Goal: Information Seeking & Learning: Check status

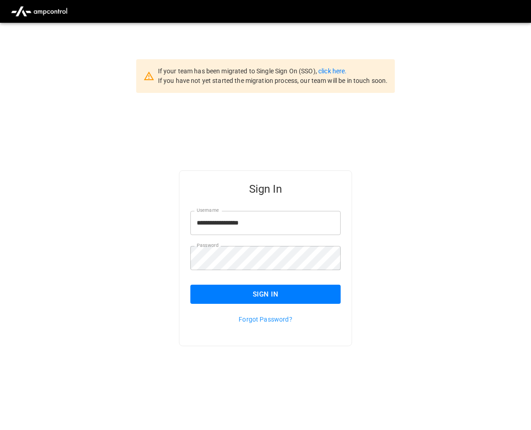
click at [253, 289] on button "Sign In" at bounding box center [266, 294] width 150 height 19
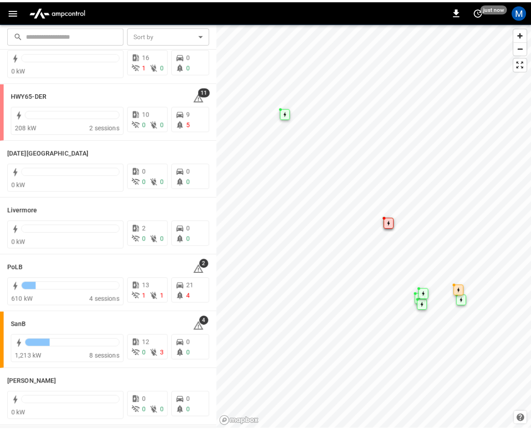
scroll to position [162, 0]
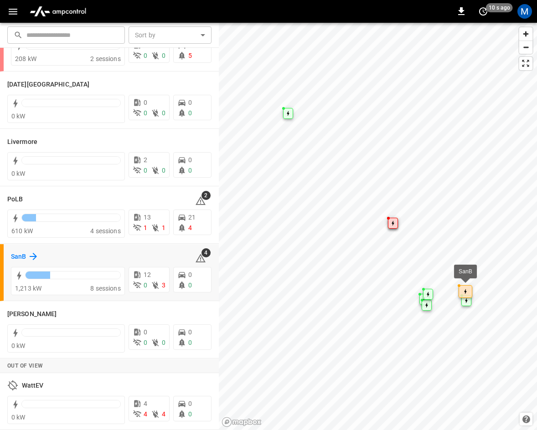
click at [29, 257] on icon at bounding box center [33, 256] width 11 height 11
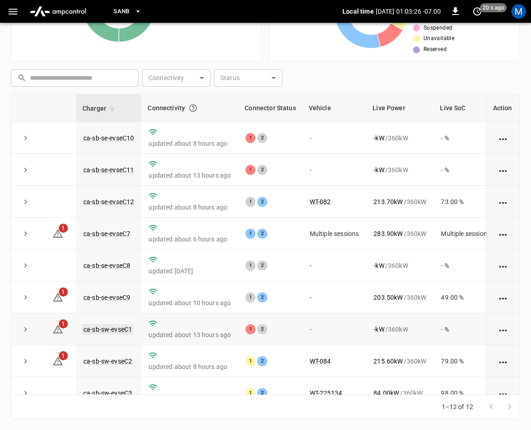
click at [101, 332] on link "ca-sb-sw-evseC1" at bounding box center [108, 329] width 52 height 11
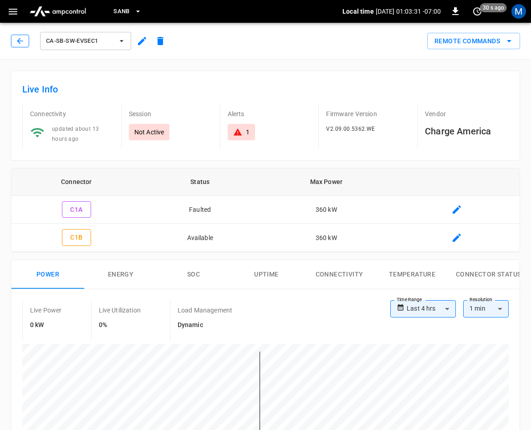
click at [14, 39] on button "button" at bounding box center [20, 41] width 18 height 13
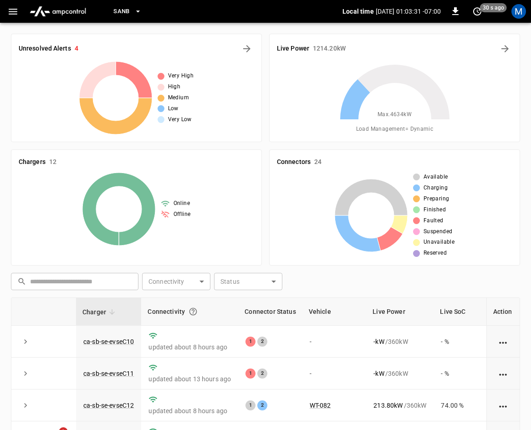
scroll to position [204, 0]
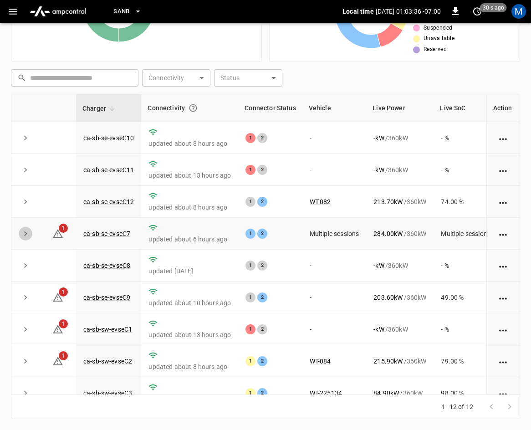
click at [25, 233] on icon "expand row" at bounding box center [25, 234] width 3 height 5
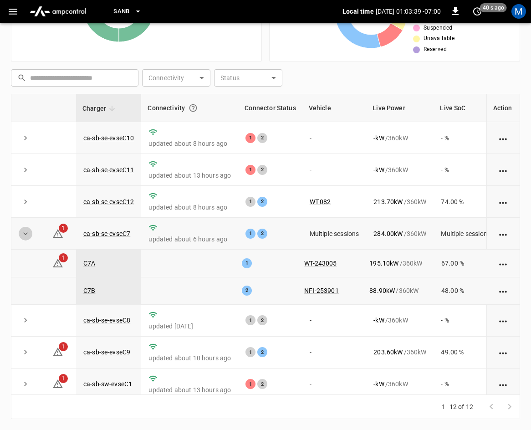
click at [29, 234] on icon "expand row" at bounding box center [25, 233] width 9 height 9
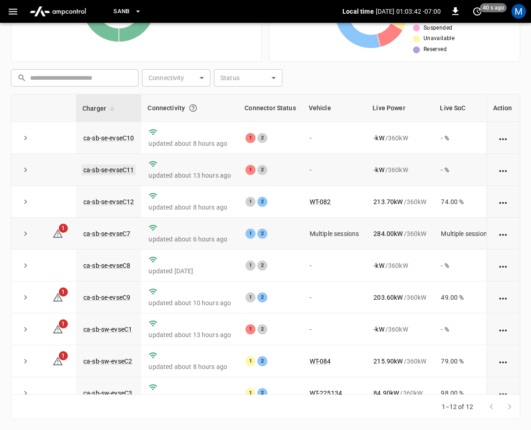
click at [109, 175] on link "ca-sb-se-evseC11" at bounding box center [109, 170] width 54 height 11
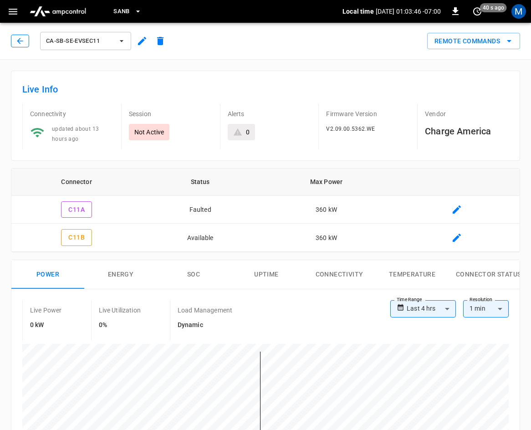
click at [21, 40] on icon "button" at bounding box center [19, 40] width 9 height 9
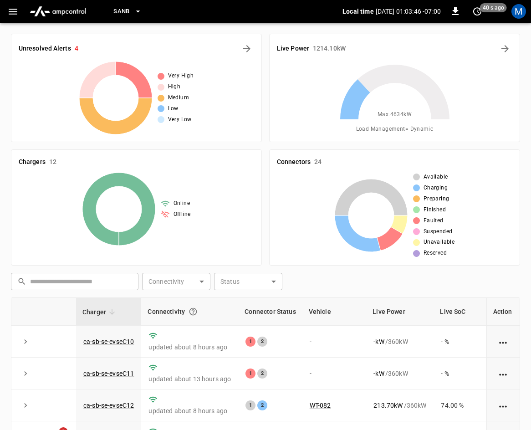
scroll to position [204, 0]
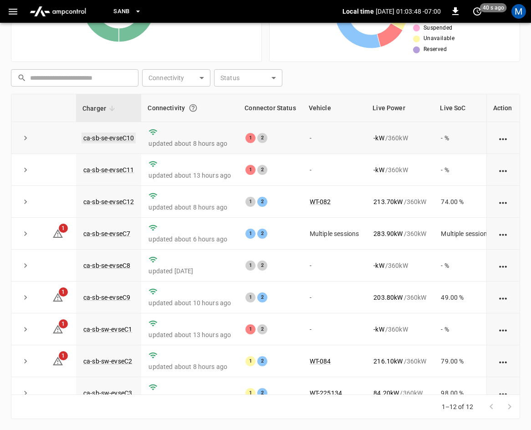
click at [120, 137] on link "ca-sb-se-evseC10" at bounding box center [109, 138] width 54 height 11
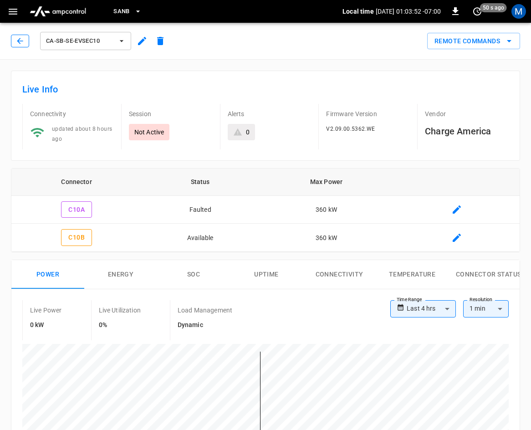
click at [21, 39] on icon "button" at bounding box center [19, 40] width 9 height 9
